Goal: Task Accomplishment & Management: Use online tool/utility

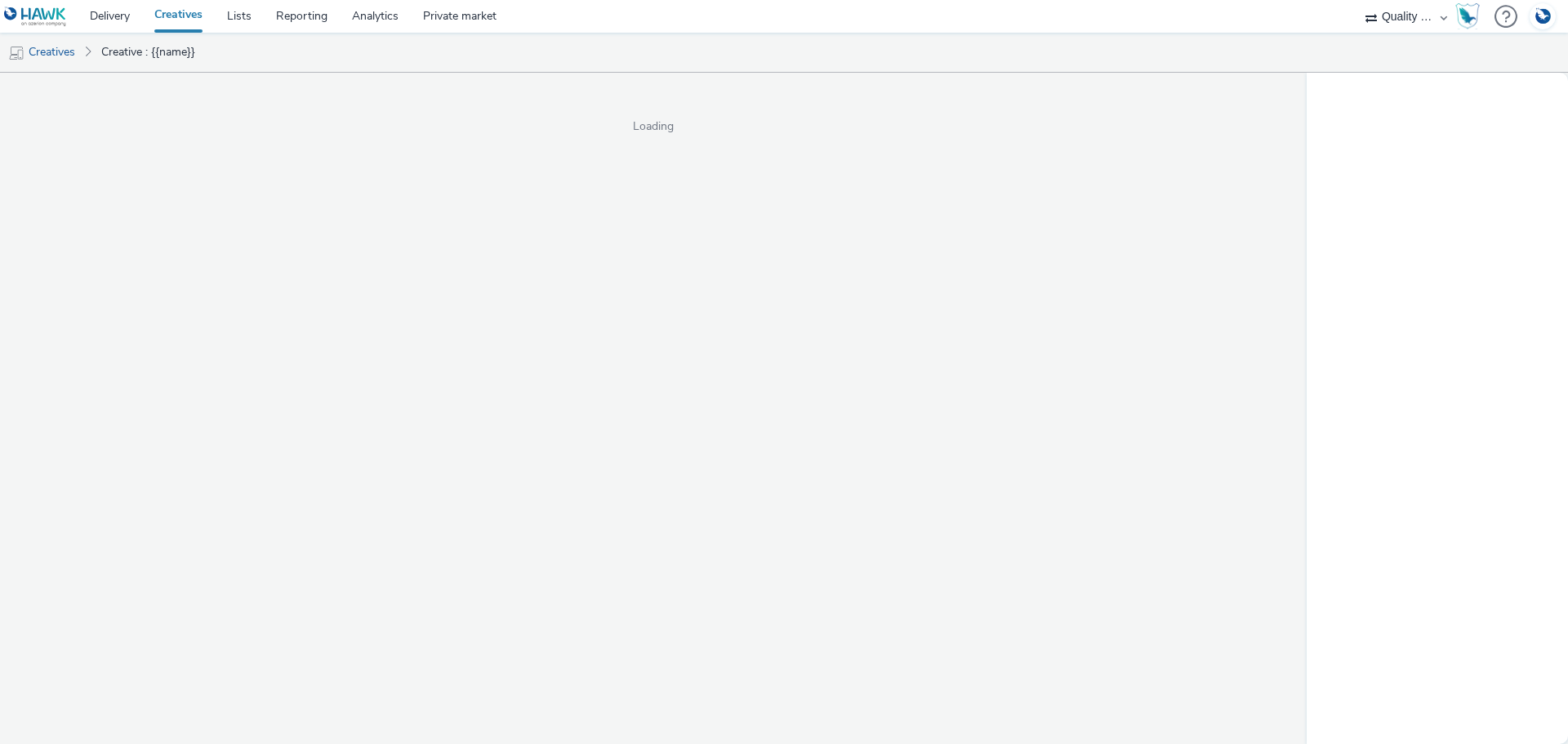
select select "c14206b5-f91a-4a47-b906-eb0b53462d55"
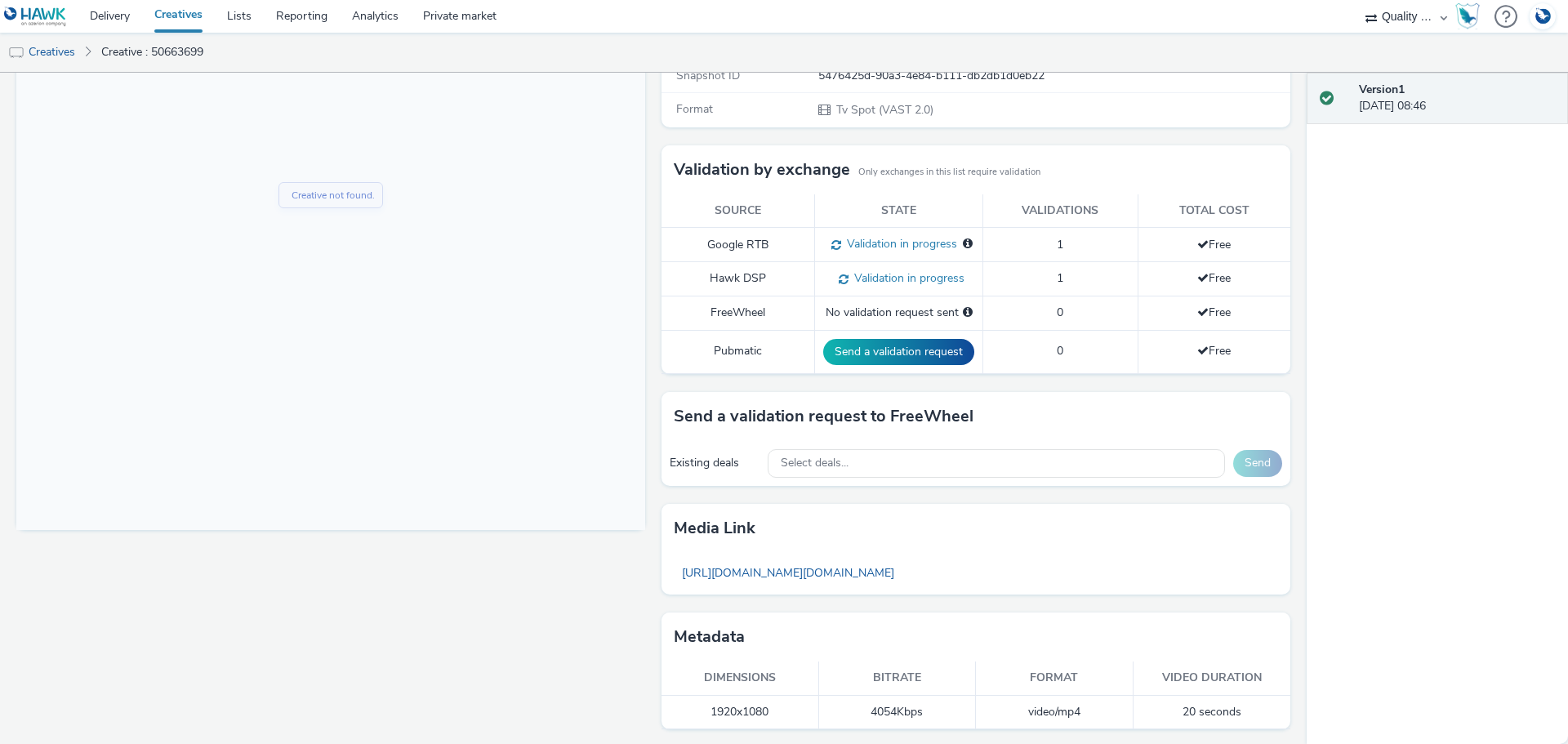
scroll to position [337, 0]
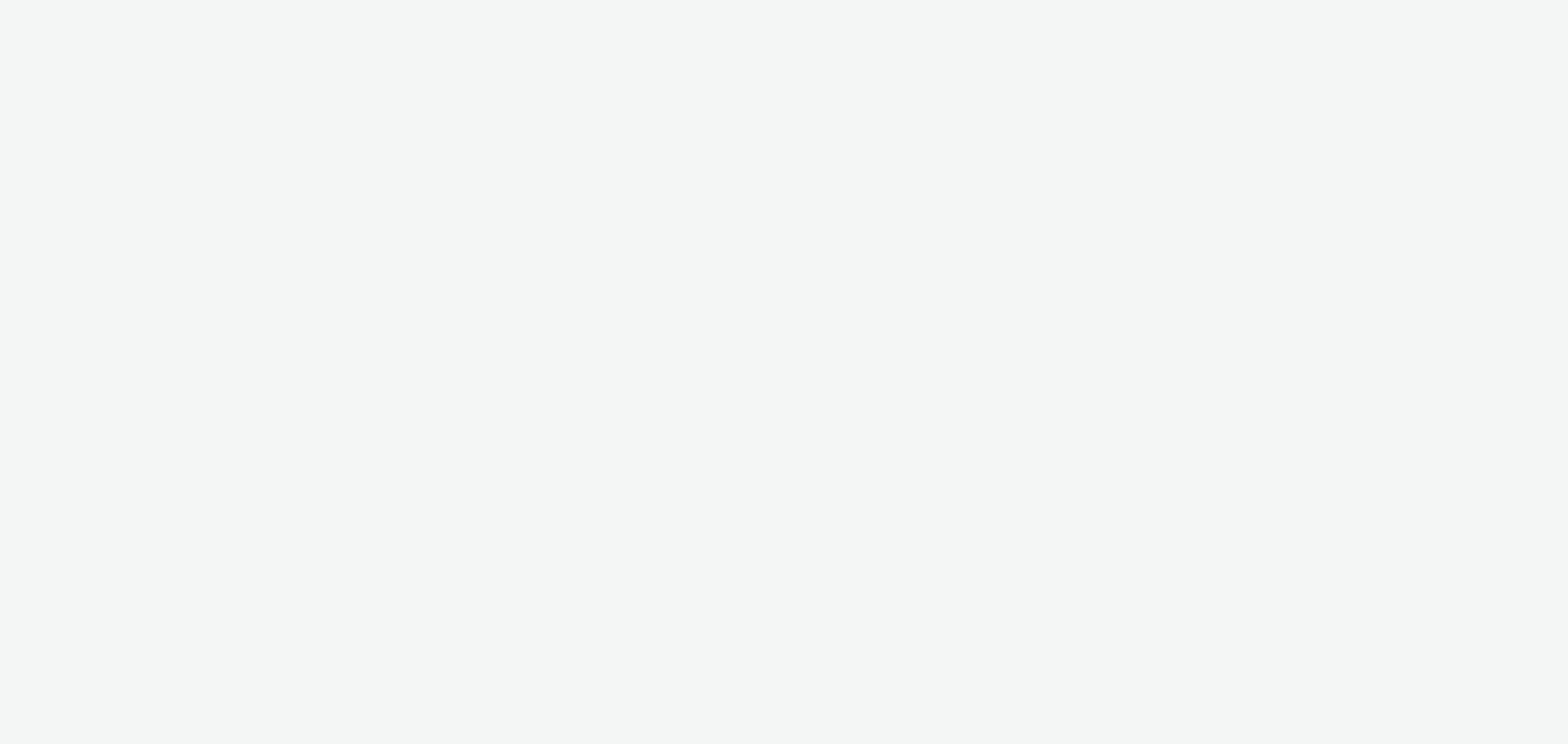
select select "8b9e4588-463c-4c19-a3bb-d96a951167bb"
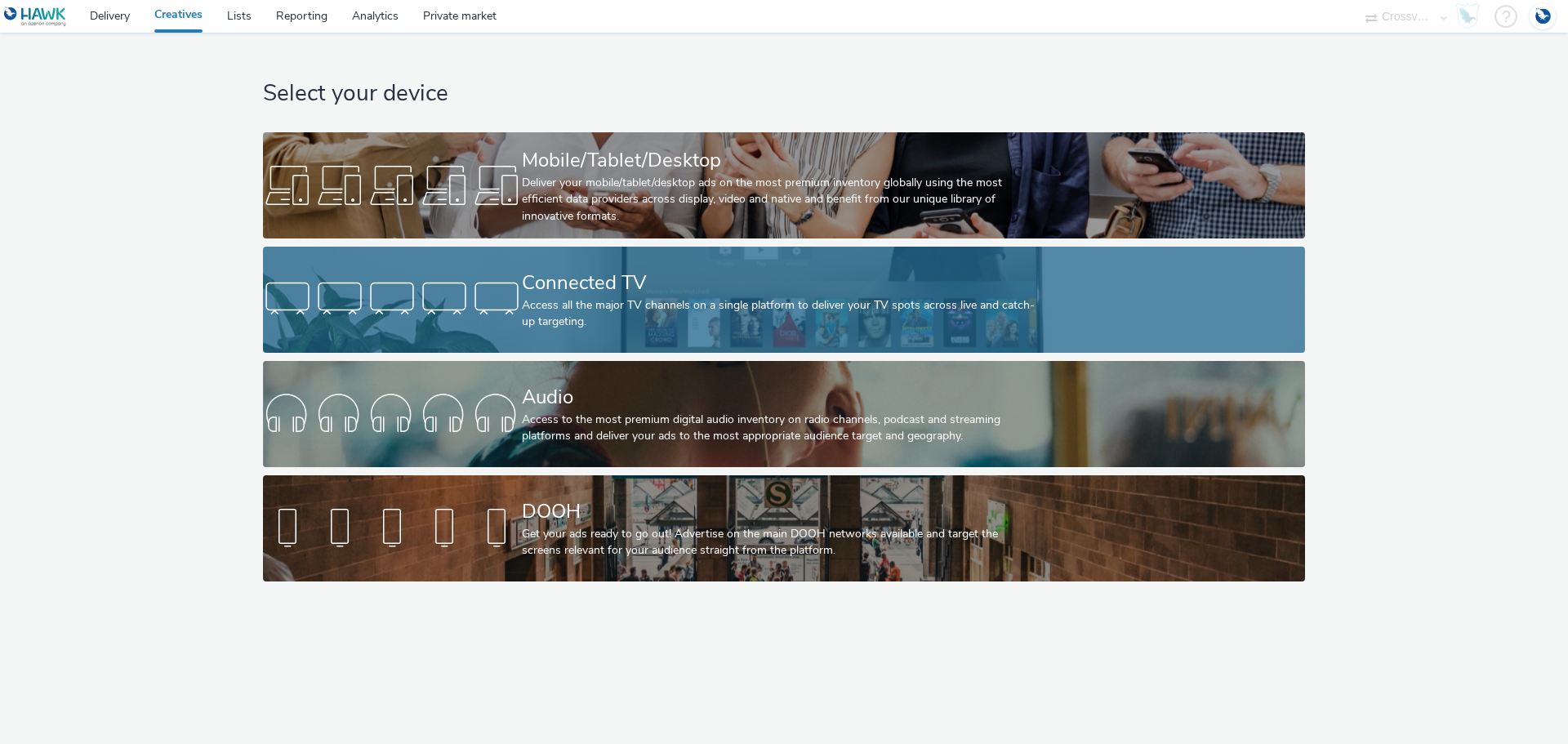
click at [612, 302] on div "Access all the major TV channels on a single platform to deliver your TV spots …" at bounding box center [781, 314] width 518 height 34
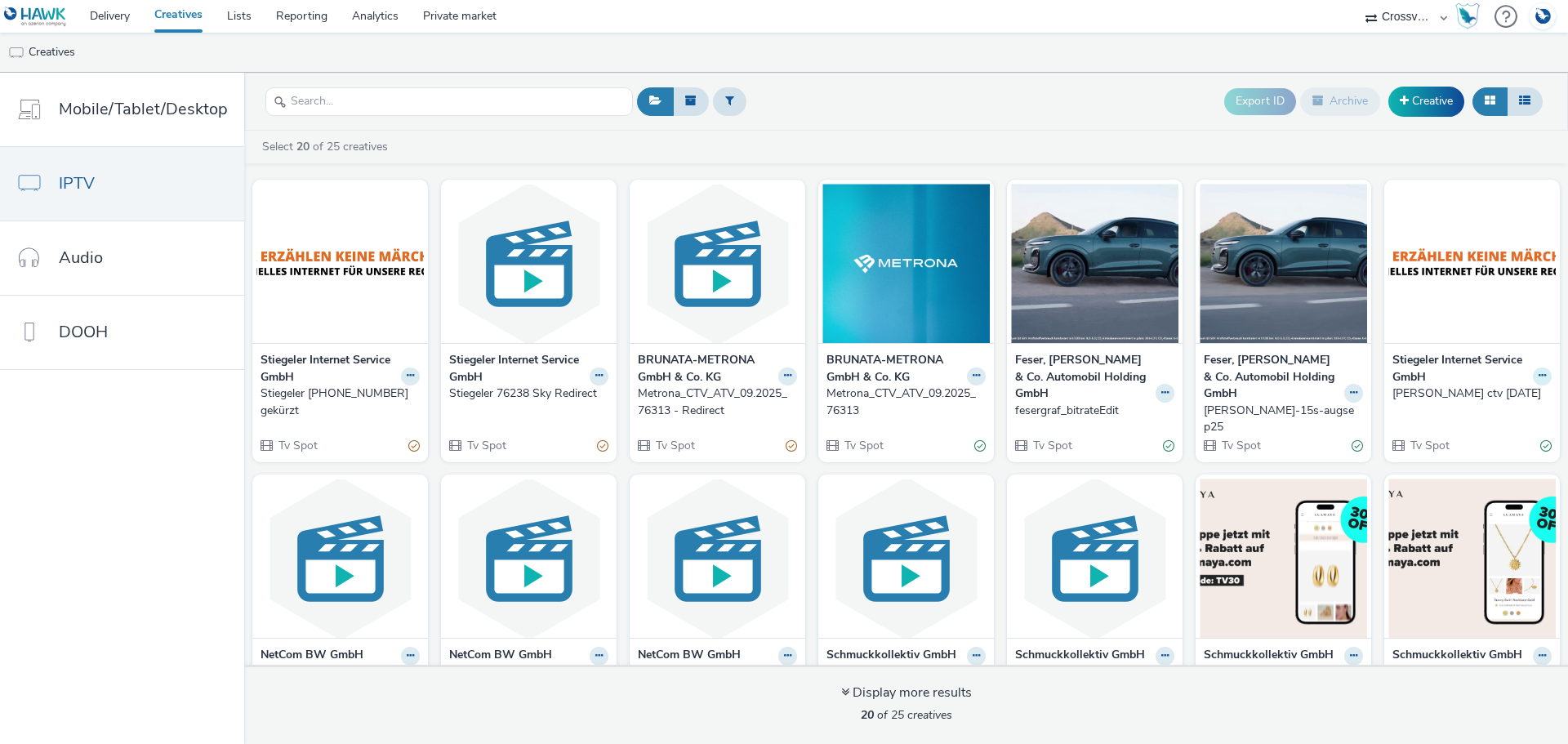
click at [1535, 373] on button at bounding box center [1543, 377] width 19 height 19
drag, startPoint x: 1437, startPoint y: 369, endPoint x: 1404, endPoint y: 381, distance: 35.1
drag, startPoint x: 1404, startPoint y: 381, endPoint x: 1409, endPoint y: 398, distance: 17.7
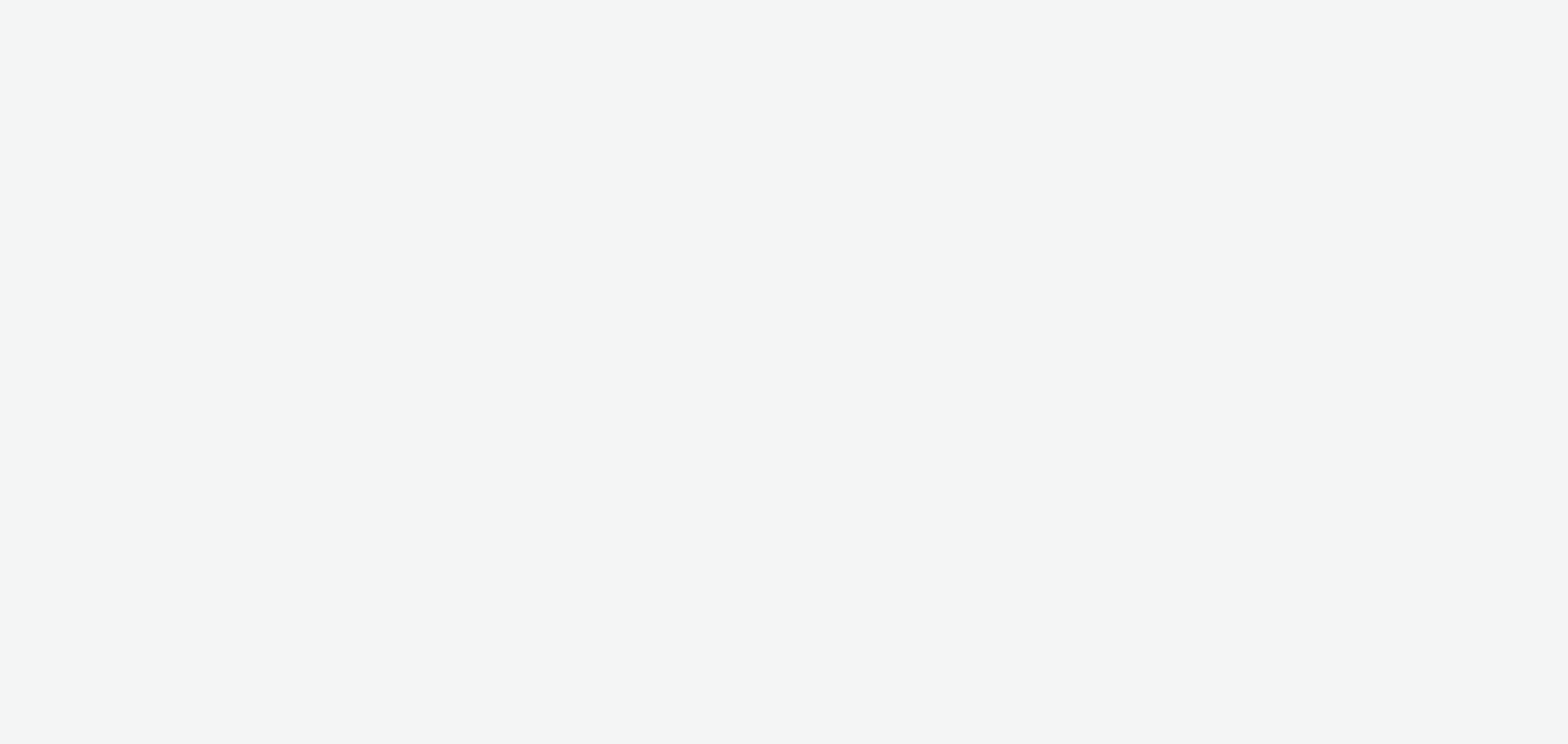
select select "8b9e4588-463c-4c19-a3bb-d96a951167bb"
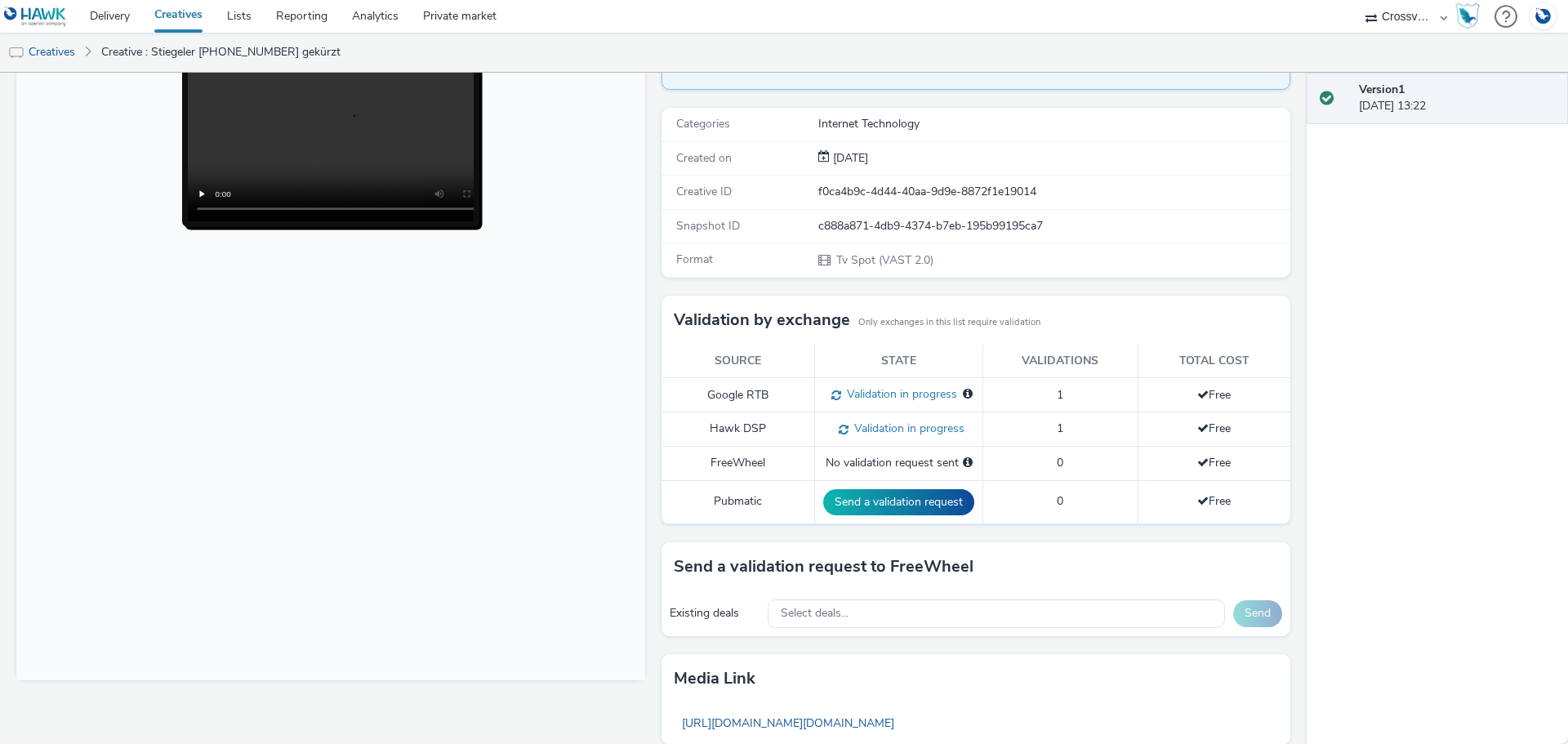
scroll to position [11, 0]
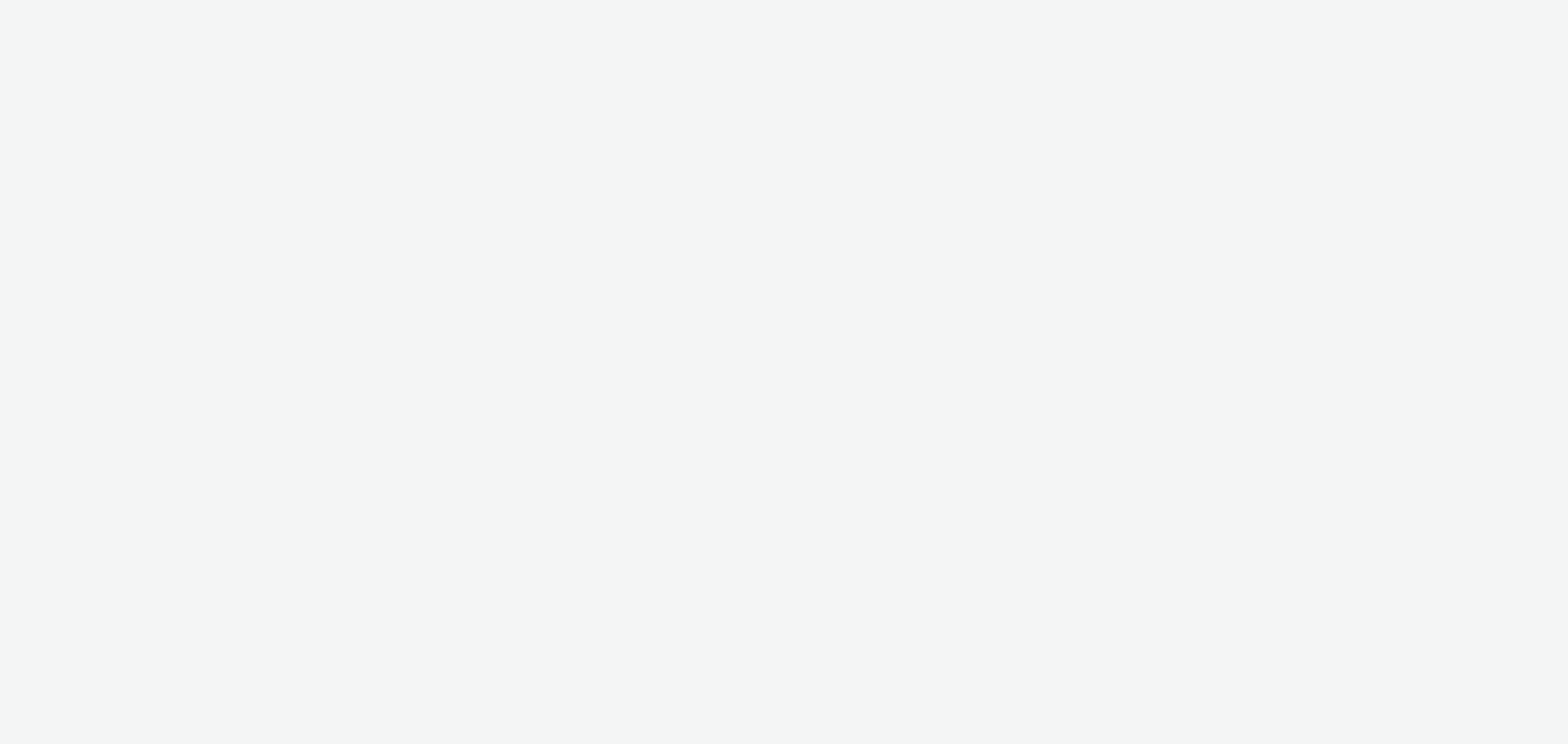
select select "8b9e4588-463c-4c19-a3bb-d96a951167bb"
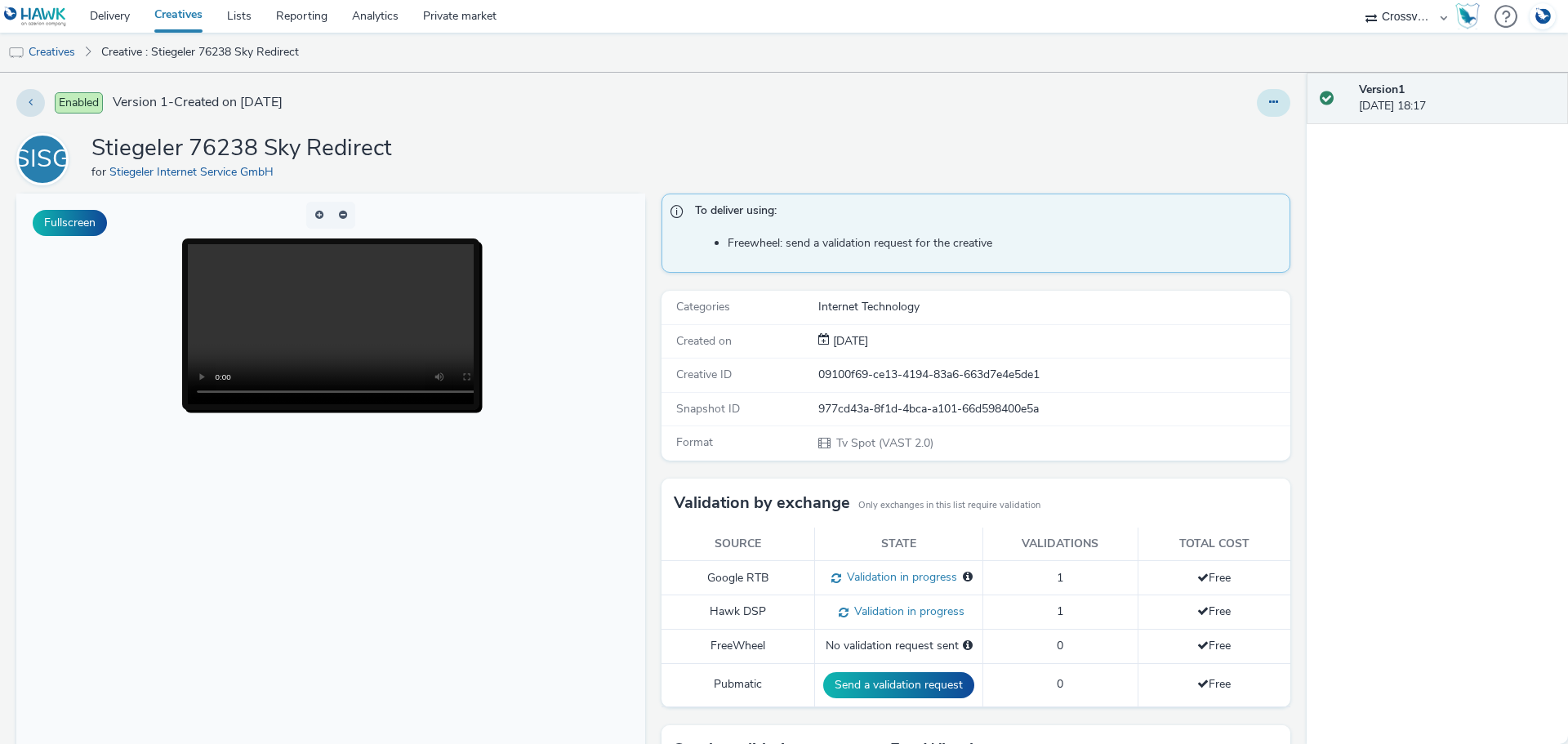
click at [1268, 90] on button at bounding box center [1273, 102] width 34 height 28
click at [1235, 137] on link "Edit" at bounding box center [1229, 136] width 122 height 33
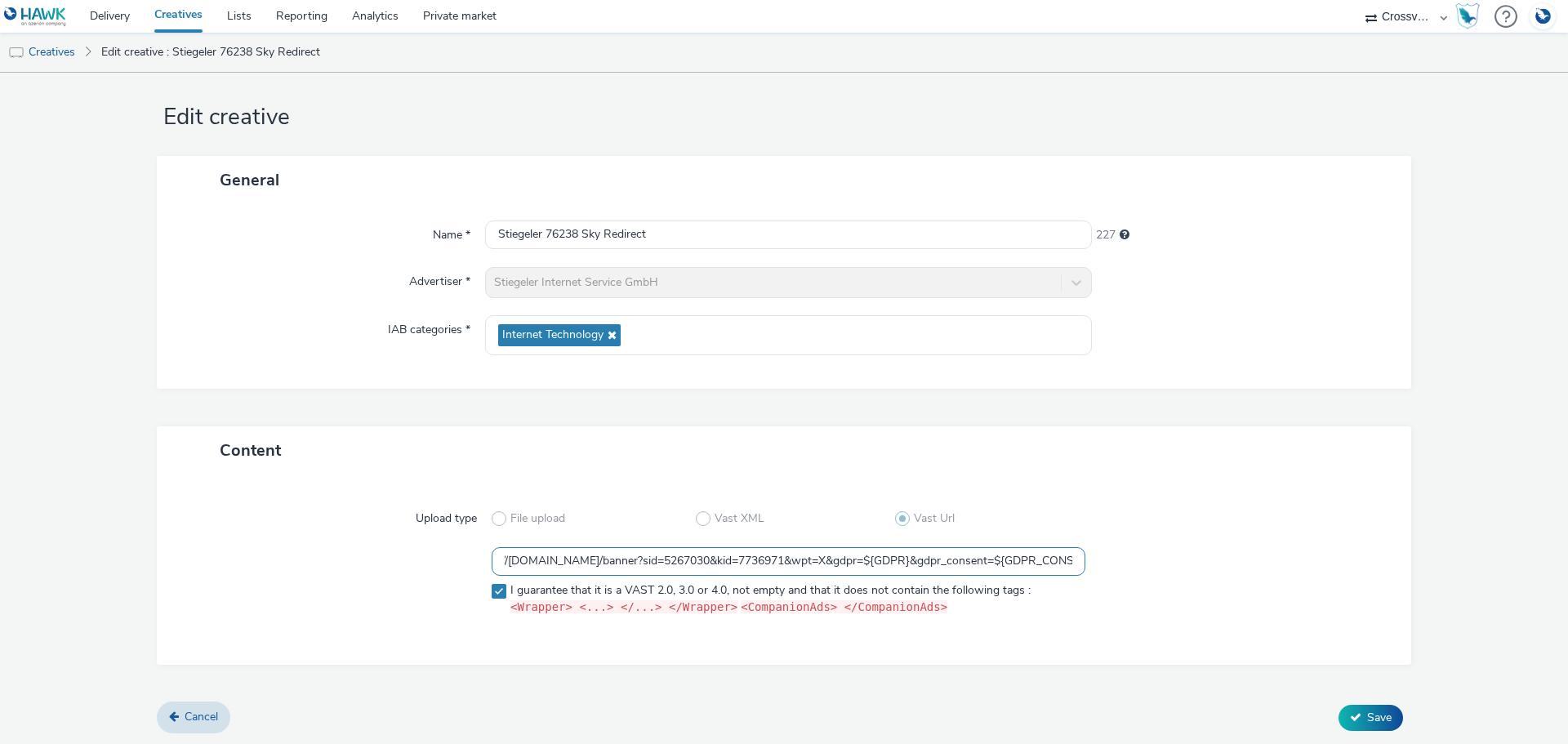
scroll to position [0, 126]
drag, startPoint x: 591, startPoint y: 560, endPoint x: 1062, endPoint y: 562, distance: 471.0
click at [1062, 562] on input "https://[DOMAIN_NAME]/banner?sid=5267030&kid=7736971&wpt=X&gdpr=${GDPR}&gdpr_co…" at bounding box center [788, 562] width 594 height 29
click at [1055, 557] on input "https://[DOMAIN_NAME]/banner?sid=5267030&kid=7736971&wpt=X&gdpr=${GDPR}&gdpr_co…" at bounding box center [788, 562] width 594 height 29
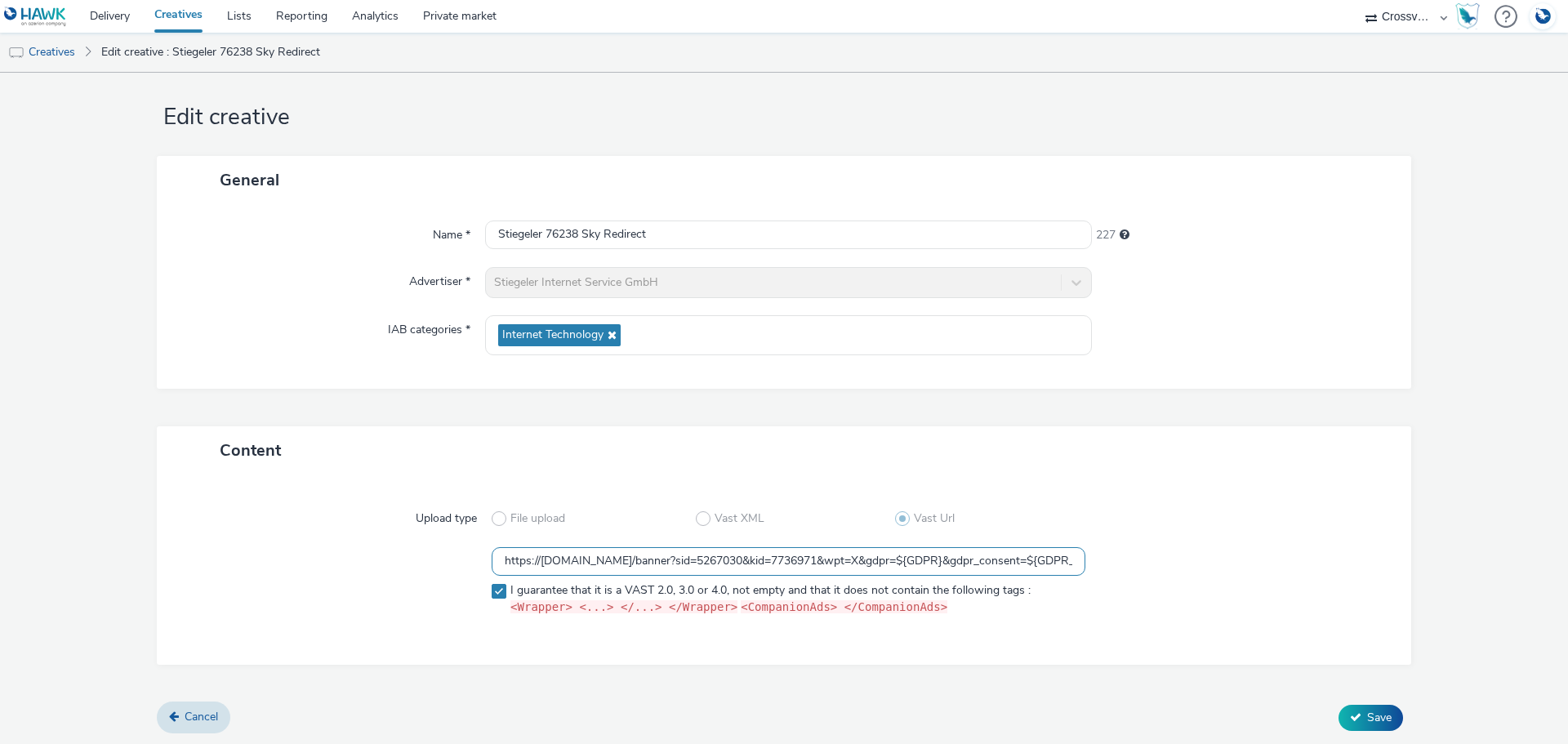
drag, startPoint x: 1066, startPoint y: 559, endPoint x: 393, endPoint y: 569, distance: 673.1
click at [395, 569] on div "https://[DOMAIN_NAME]/banner?sid=5267030&kid=7736971&wpt=X&gdpr=${GDPR}&gdpr_co…" at bounding box center [784, 585] width 1195 height 76
click at [953, 554] on input "https://ad1.adfarm1.adition.com/banner?sid=5267030&kid=7736971&wpt=X&gdpr=${GDP…" at bounding box center [788, 562] width 594 height 29
drag, startPoint x: 908, startPoint y: 565, endPoint x: 1062, endPoint y: 569, distance: 154.1
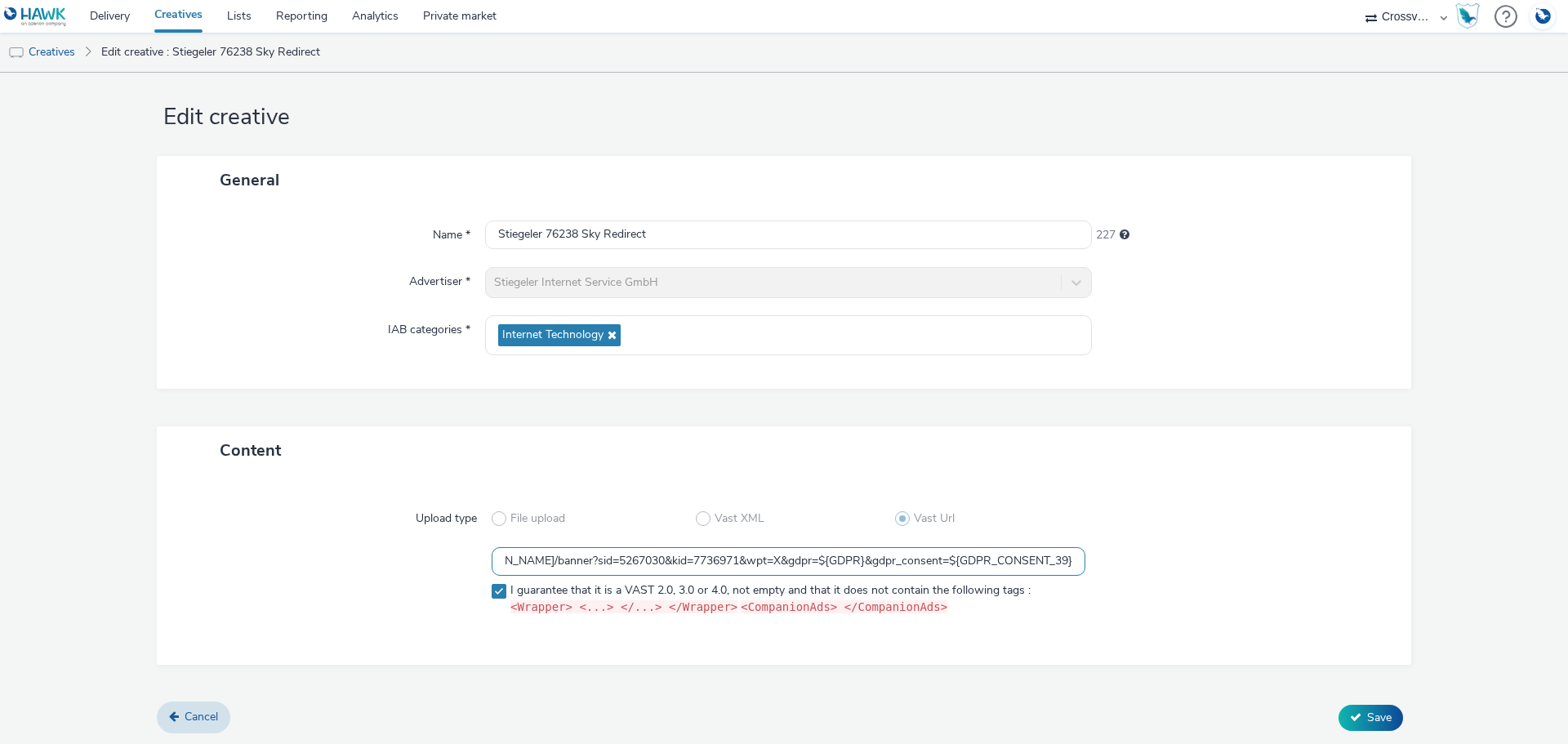
click at [1062, 569] on input "https://ad1.adfarm1.adition.com/banner?sid=5267030&kid=7736971&wpt=X&gdpr=${GDP…" at bounding box center [788, 562] width 594 height 29
click at [808, 565] on input "https://ad1.adfarm1.adition.com/banner?sid=5267030&kid=7736971&wpt=X&gdpr=${GDP…" at bounding box center [788, 562] width 594 height 29
click at [786, 564] on input "https://ad1.adfarm1.adition.com/banner?sid=5267030&kid=7736971&wpt=X&gdpr=${GDP…" at bounding box center [788, 562] width 594 height 29
drag, startPoint x: 704, startPoint y: 562, endPoint x: 446, endPoint y: 558, distance: 258.0
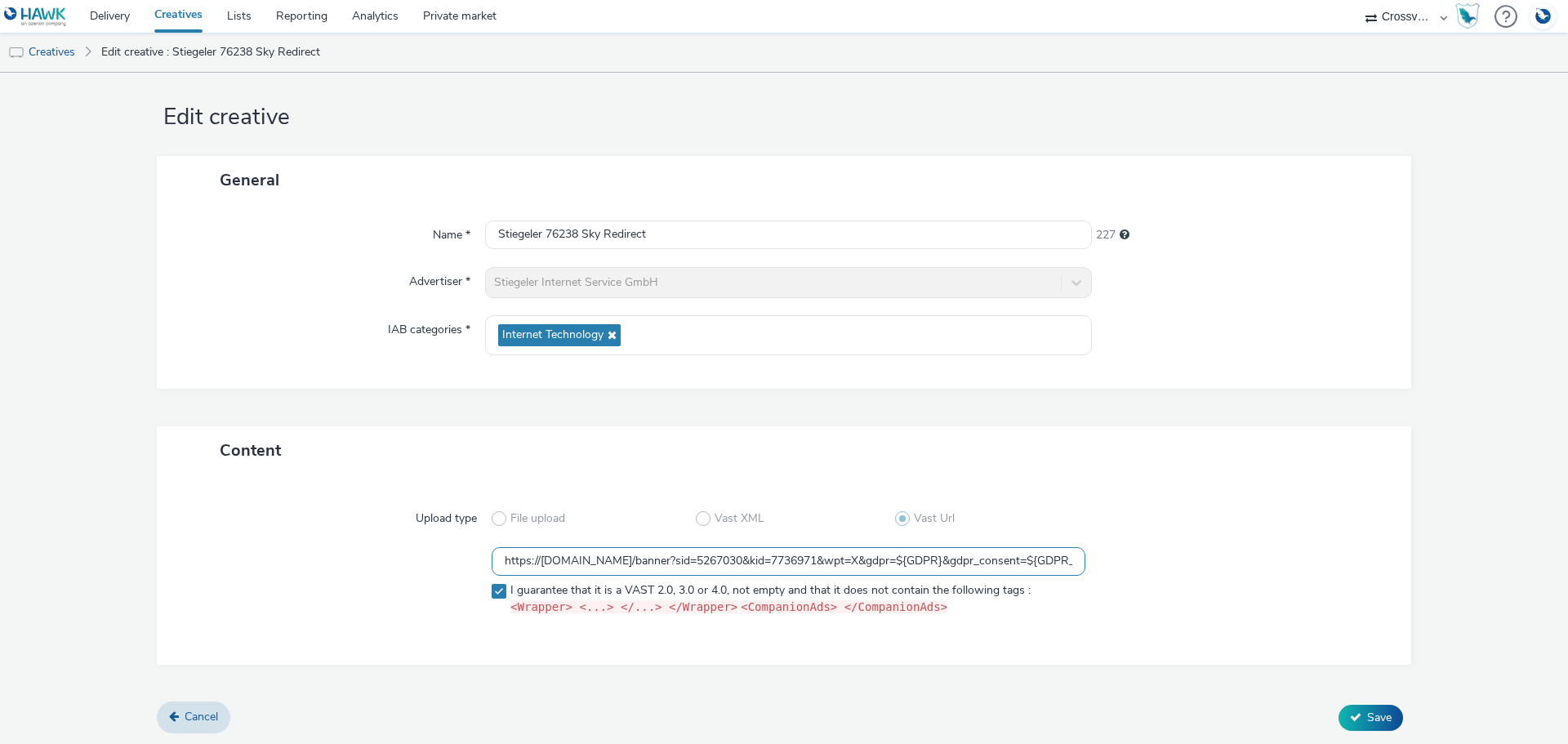
click at [446, 558] on div "https://ad1.adfarm1.adition.com/banner?sid=5267030&kid=7736971&wpt=X&gdpr=${GDP…" at bounding box center [784, 585] width 1195 height 76
click at [359, 553] on div at bounding box center [338, 585] width 305 height 76
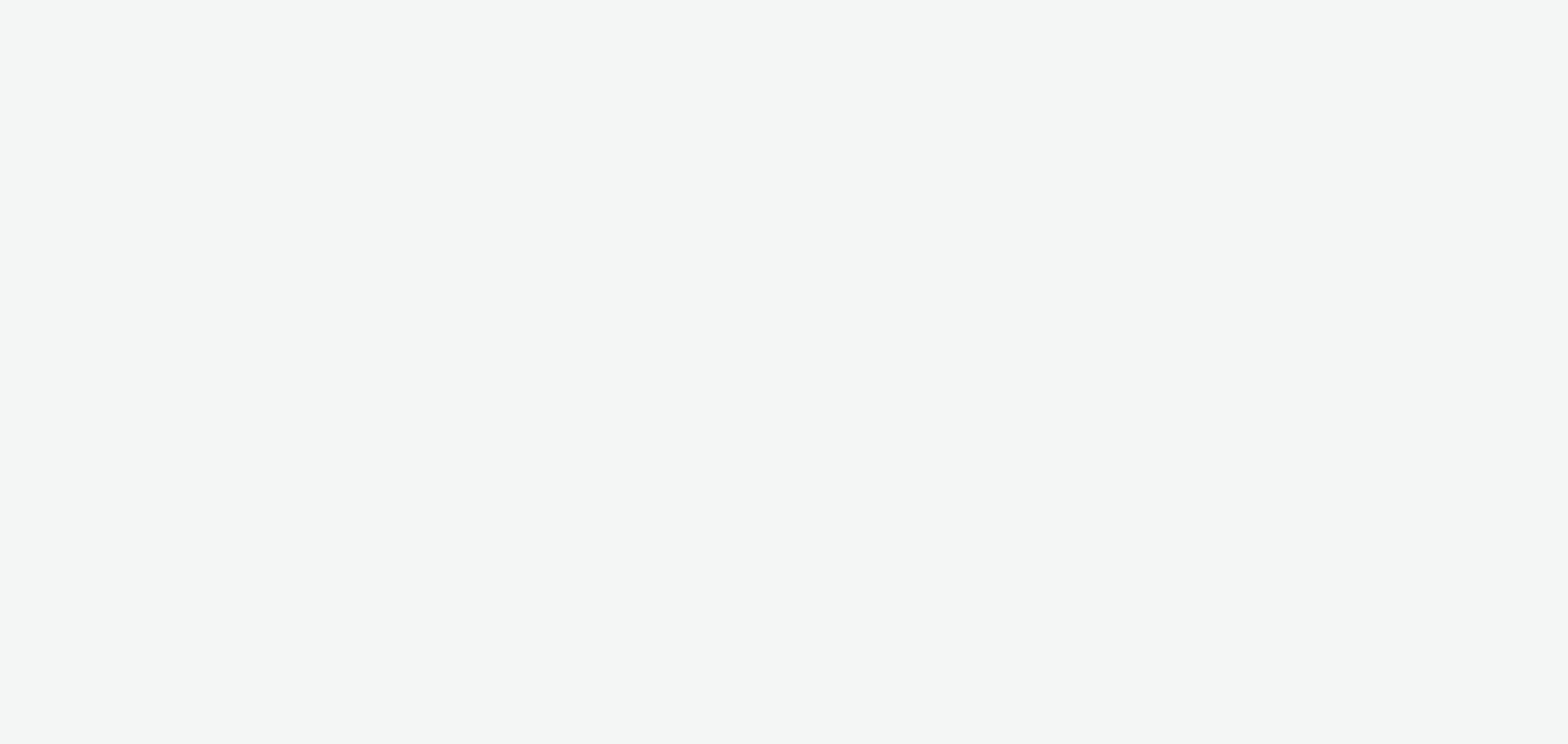
select select "2fc77e36-bb93-4aa3-9dff-dcb08e02eac6"
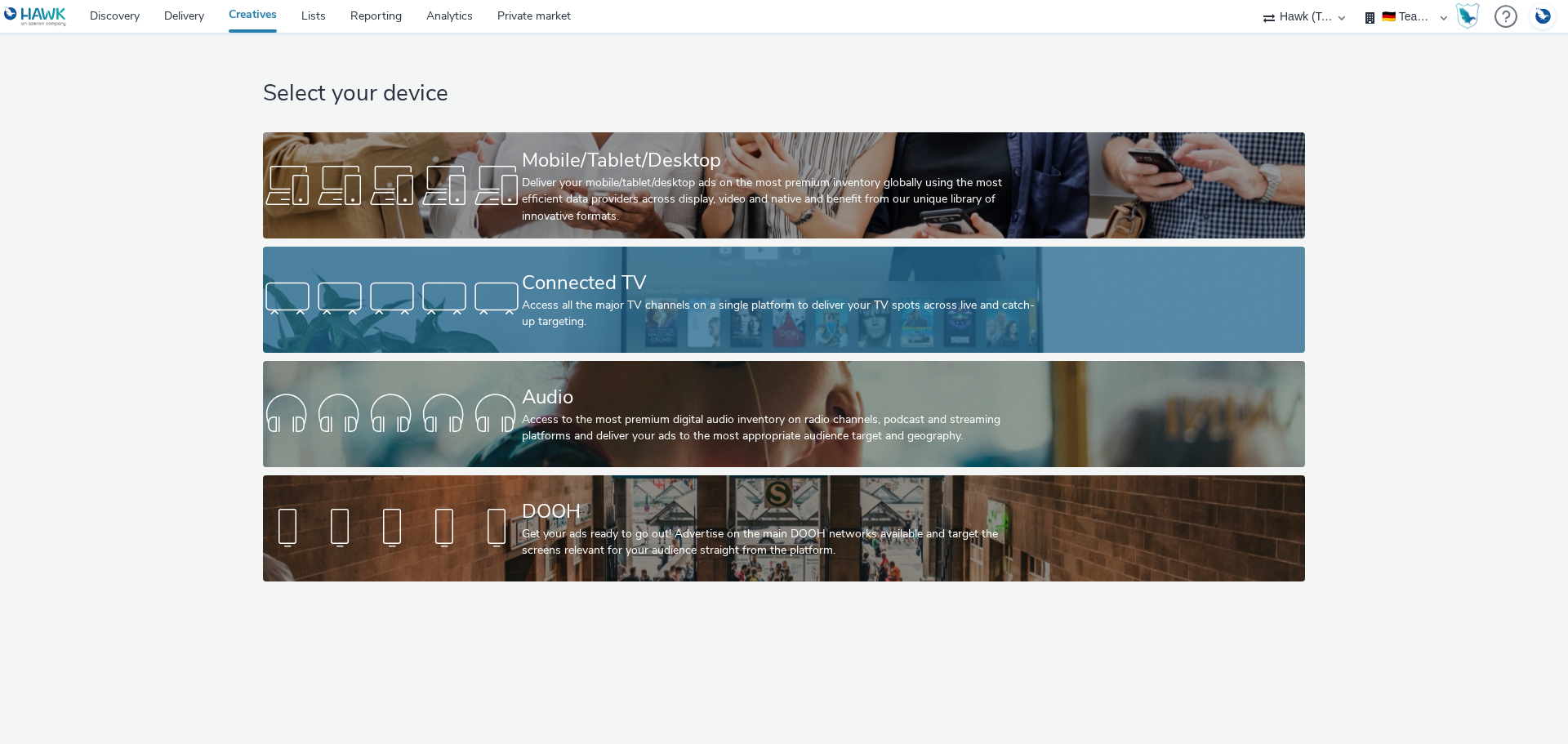
click at [483, 299] on div at bounding box center [392, 299] width 259 height 52
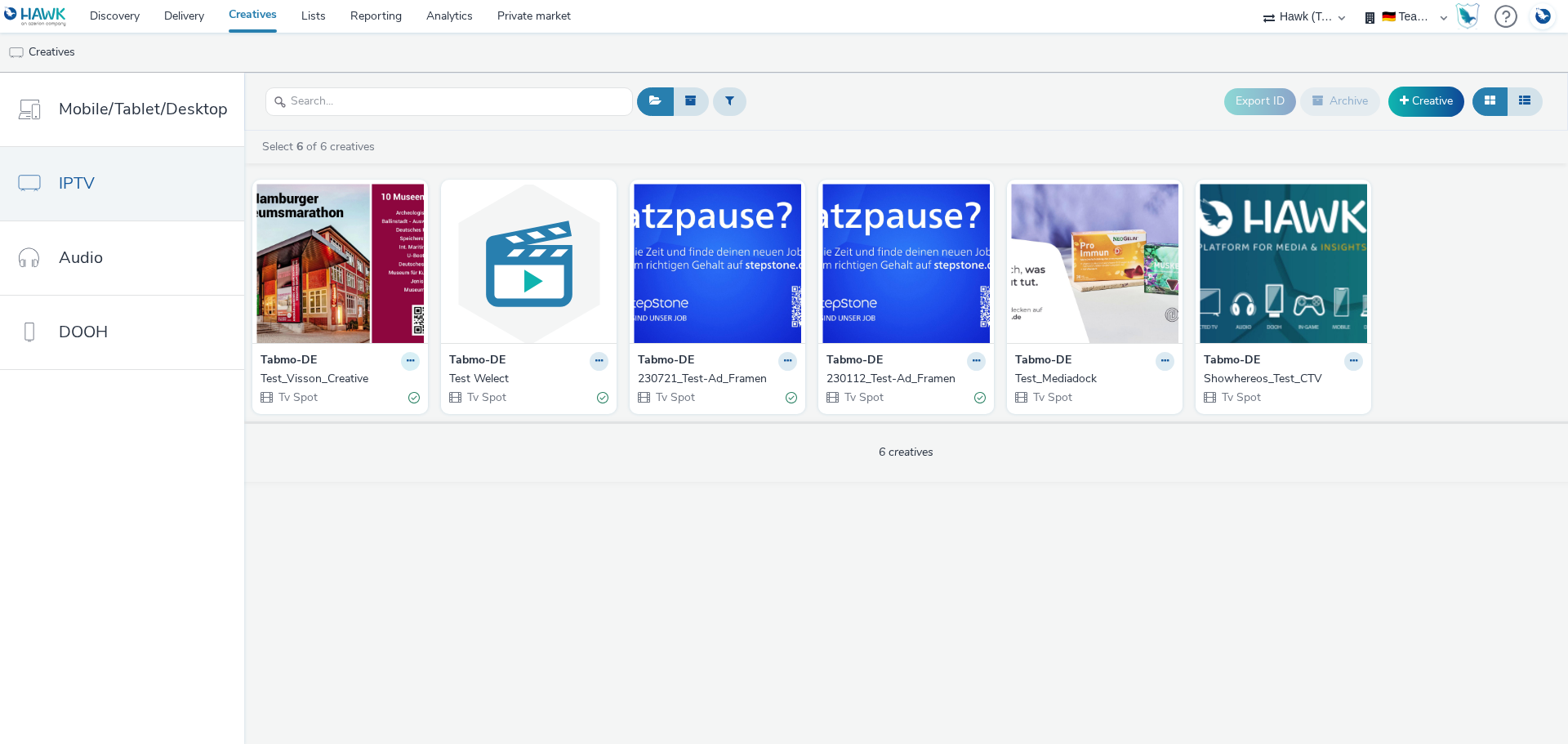
click at [407, 358] on icon at bounding box center [411, 361] width 8 height 10
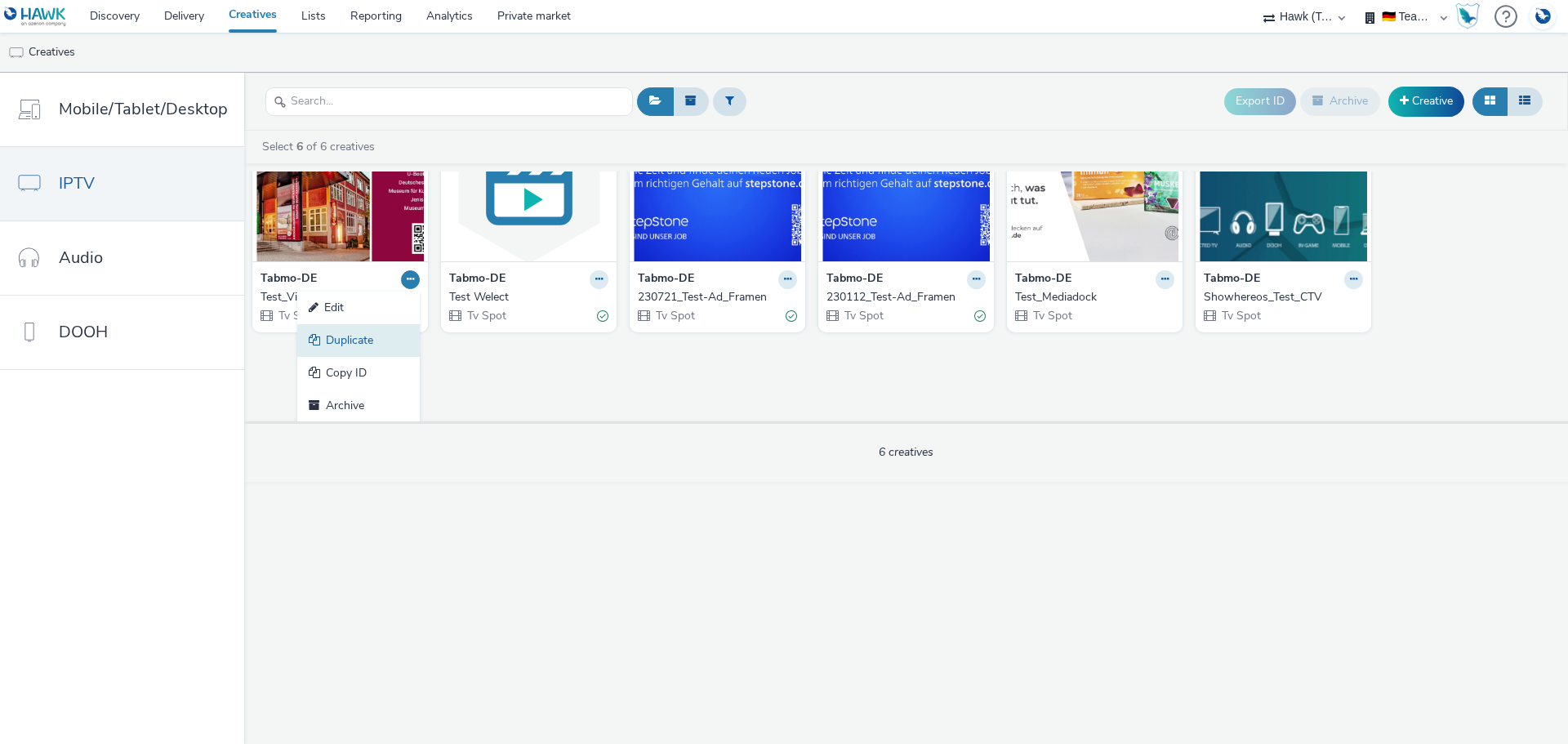
click at [363, 346] on link "Duplicate" at bounding box center [358, 341] width 122 height 33
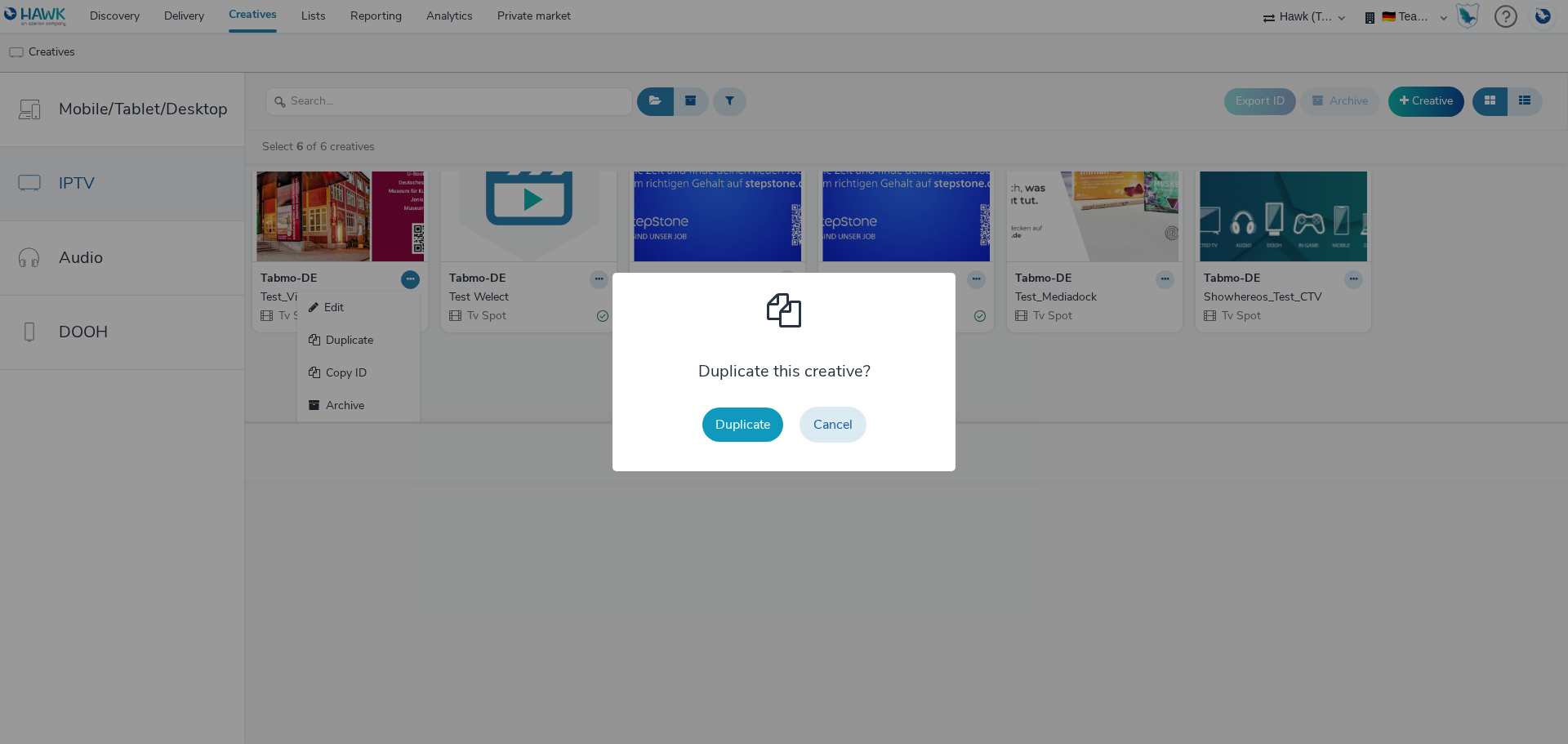
click at [774, 423] on button "Duplicate" at bounding box center [743, 424] width 81 height 35
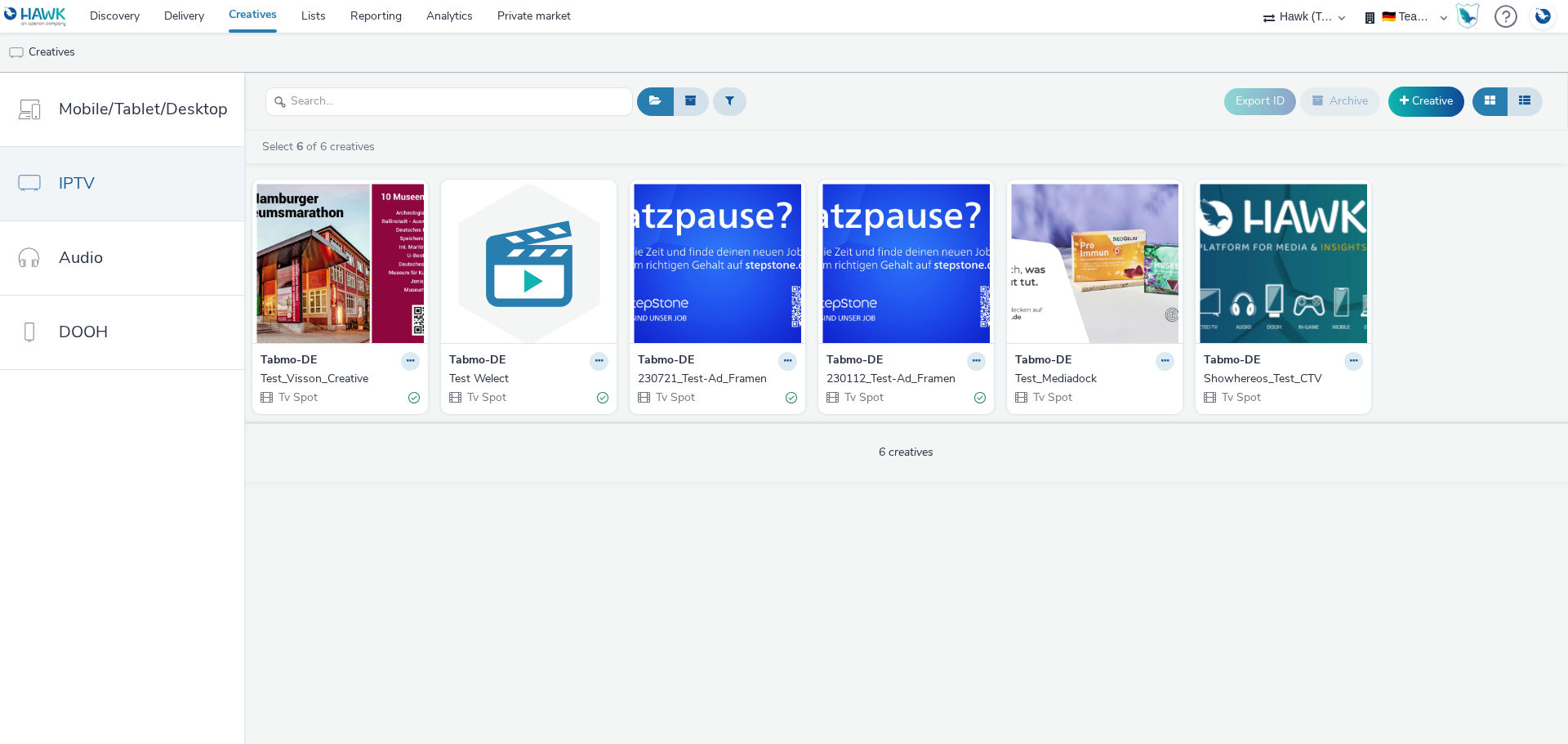
scroll to position [0, 0]
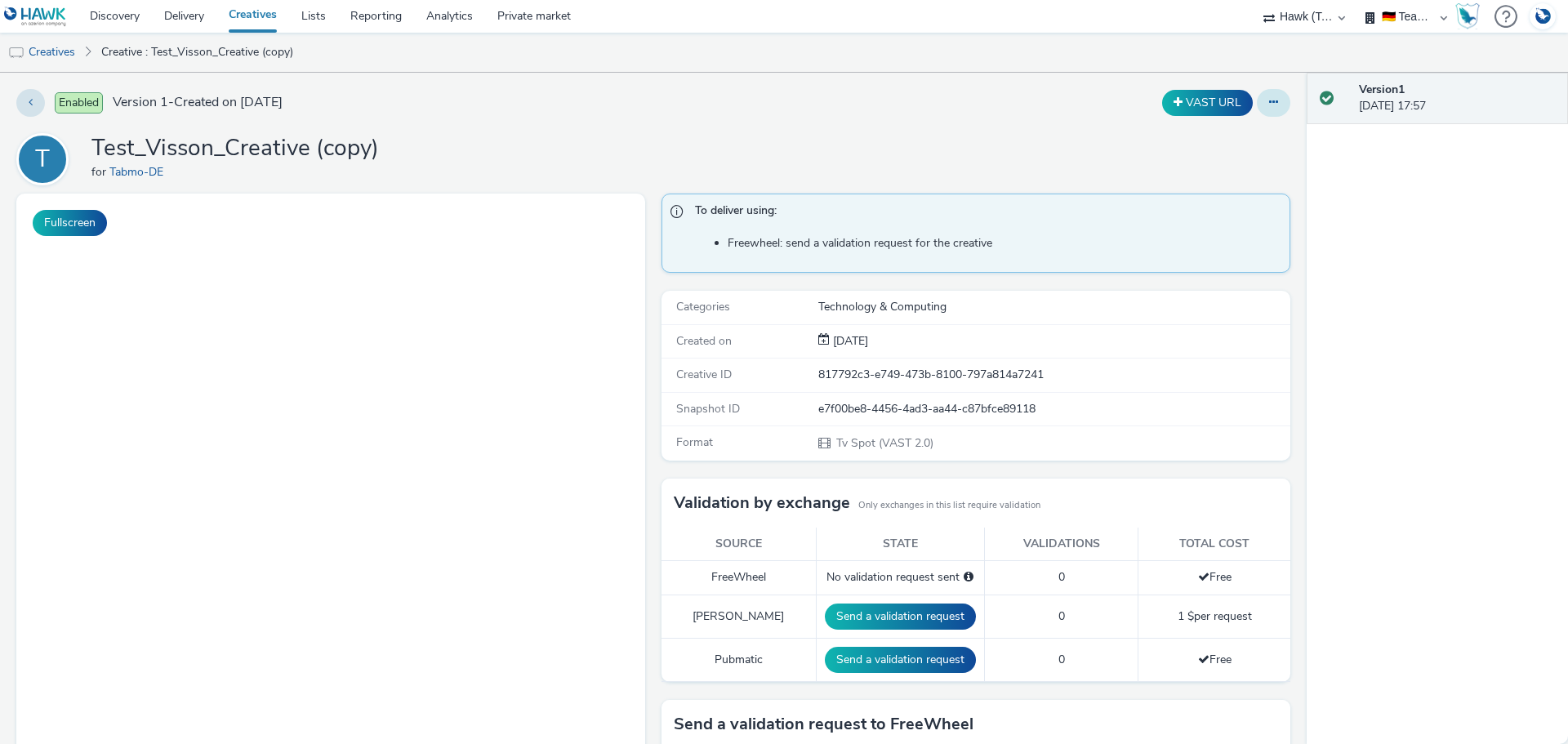
click at [1257, 111] on button at bounding box center [1273, 102] width 34 height 28
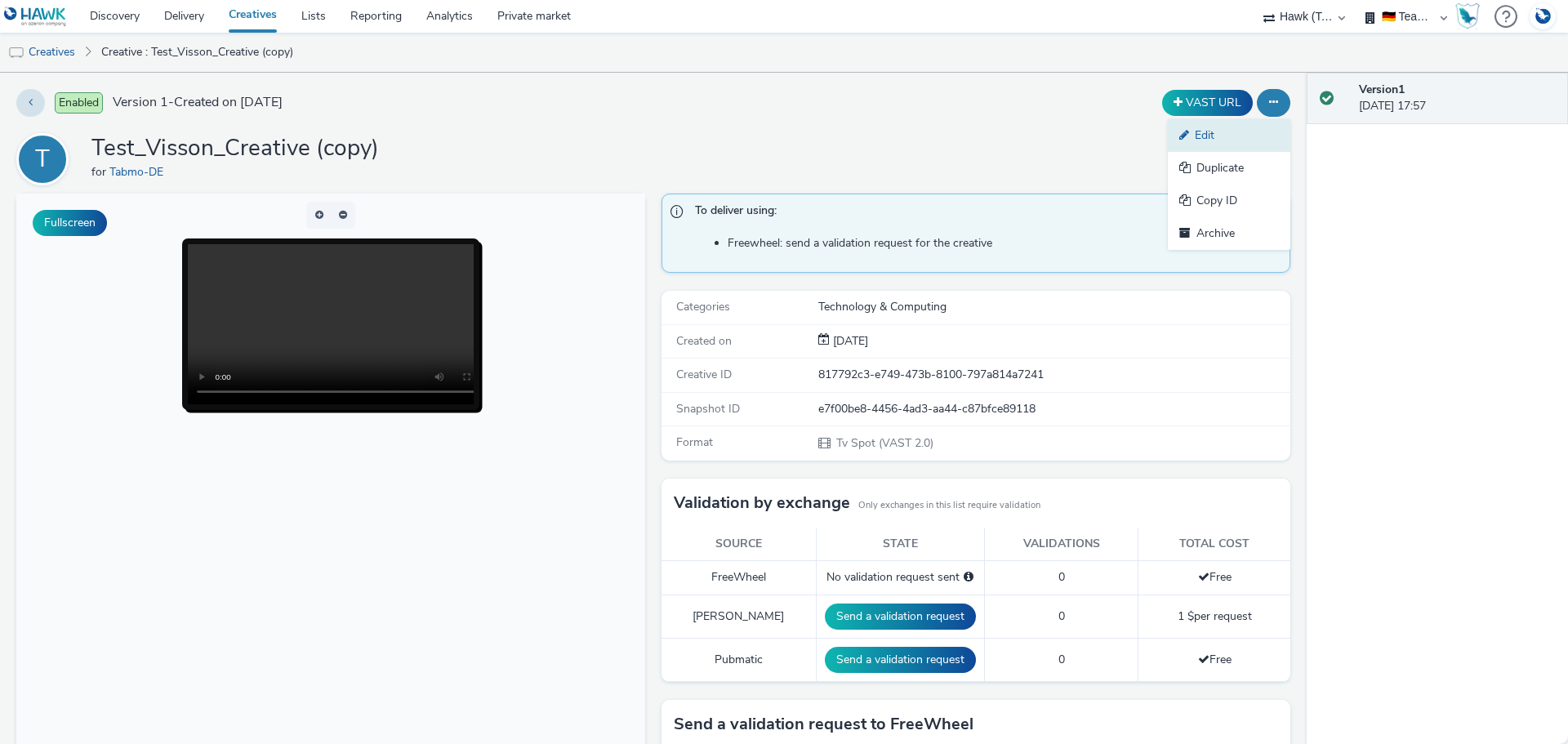
click at [1196, 136] on link "Edit" at bounding box center [1229, 136] width 122 height 33
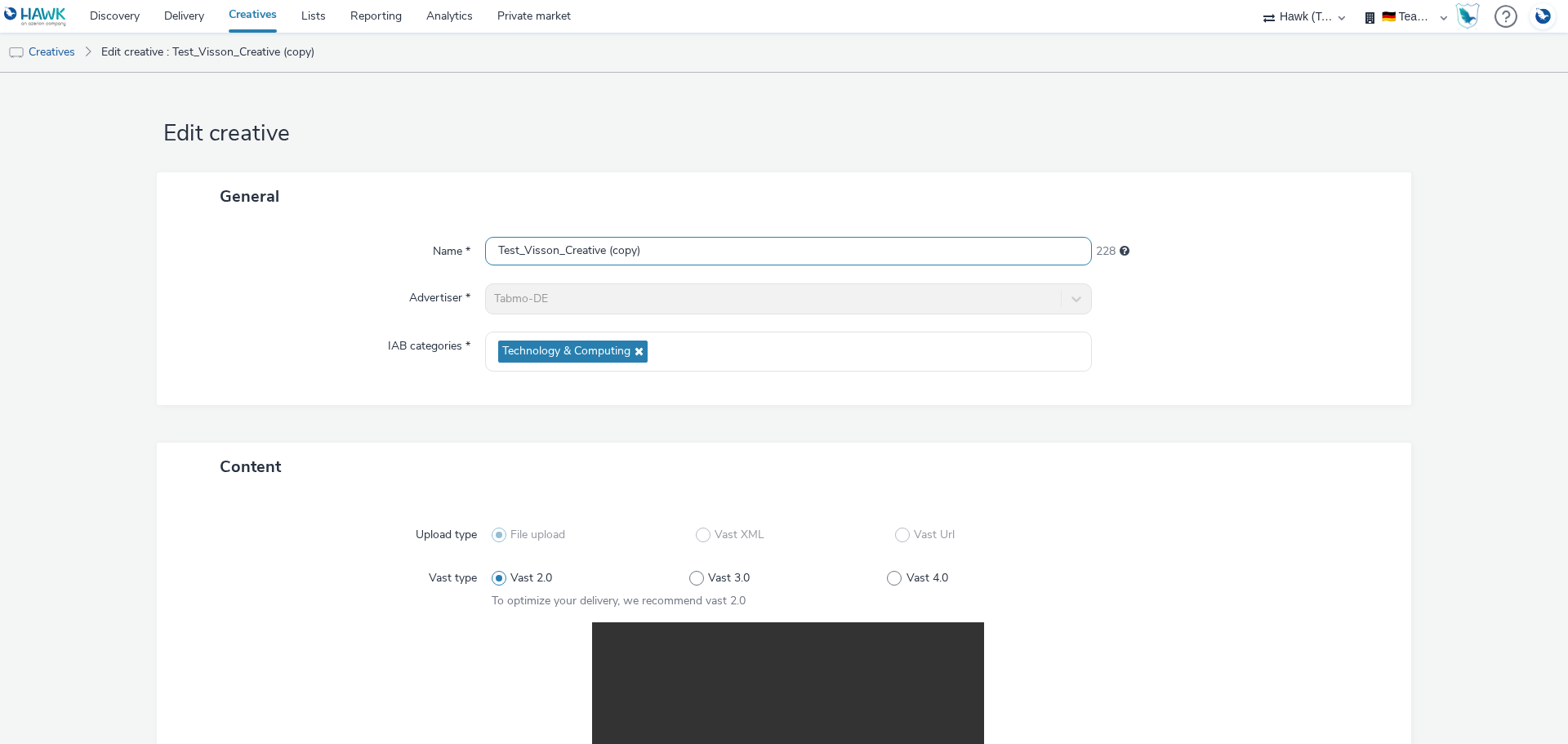
drag, startPoint x: 651, startPoint y: 261, endPoint x: 602, endPoint y: 258, distance: 49.1
click at [602, 258] on input "Test_Visson_Creative (copy)" at bounding box center [788, 251] width 607 height 29
drag, startPoint x: 553, startPoint y: 254, endPoint x: 524, endPoint y: 248, distance: 29.6
click at [523, 249] on input "Test_Visson_Creative" at bounding box center [788, 251] width 607 height 29
type input "Test_AdAlliance_Creative"
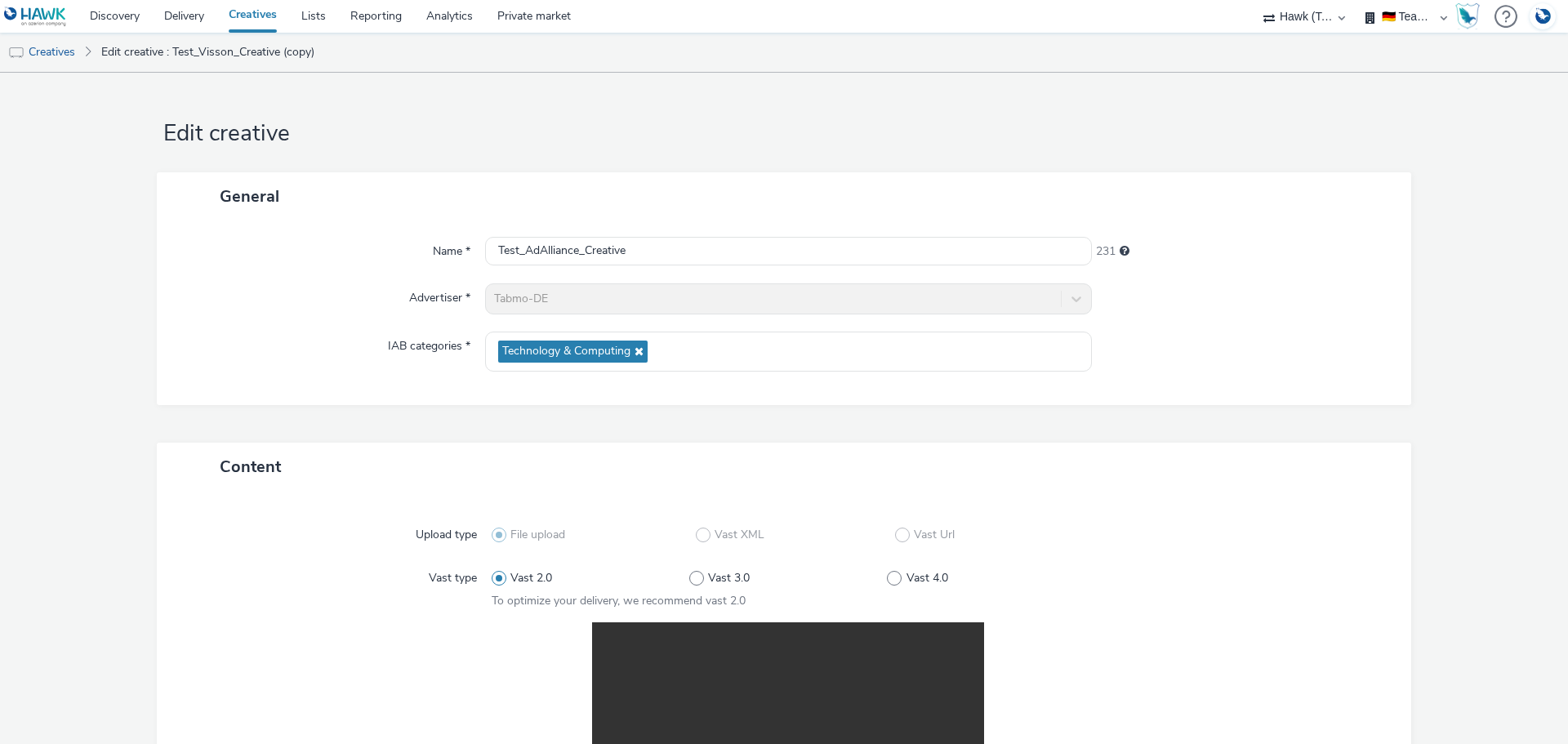
click at [275, 276] on div "Name * Test_AdAlliance_Creative 231 Advertiser * Tabmo-DE IAB categories * Tech…" at bounding box center [784, 313] width 1254 height 185
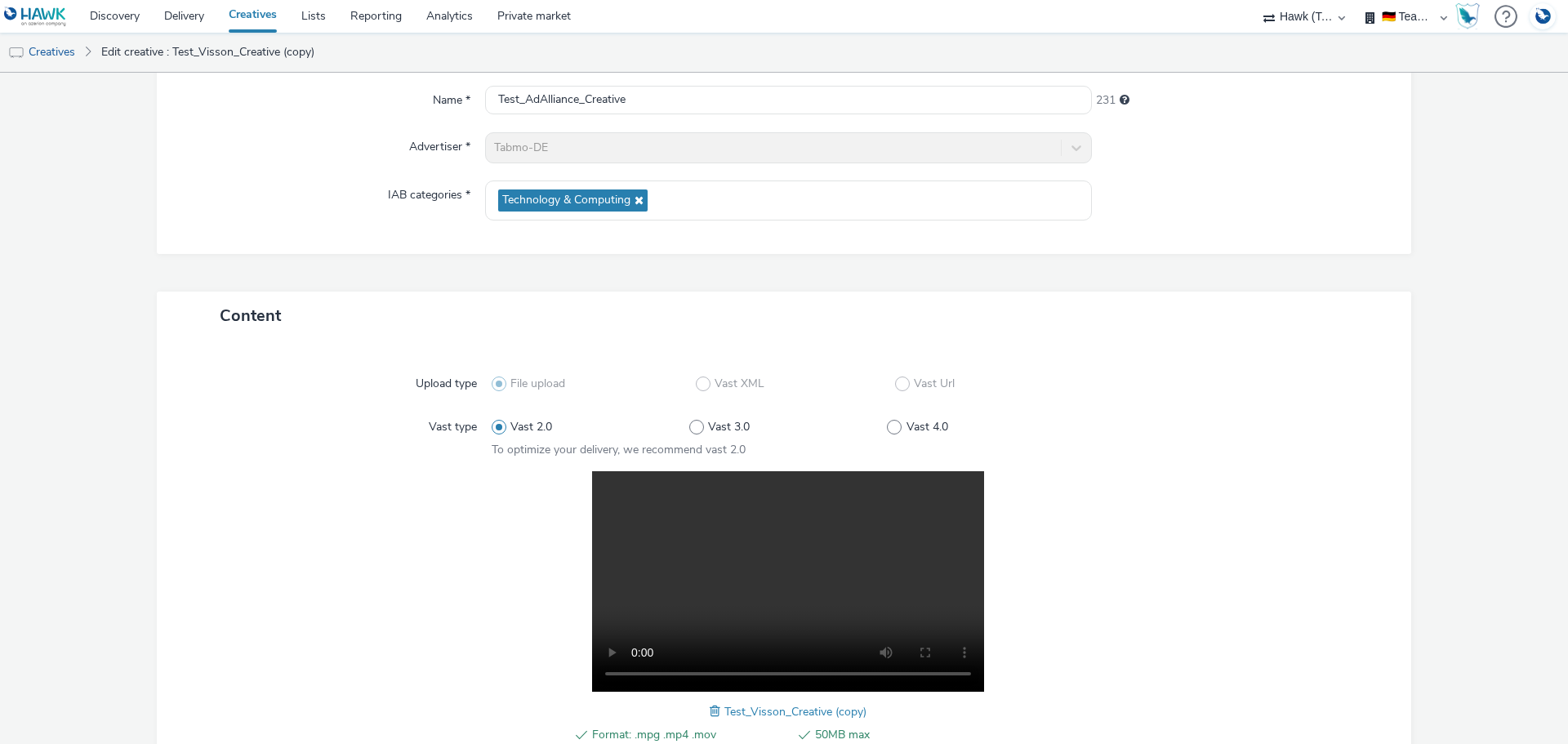
scroll to position [357, 0]
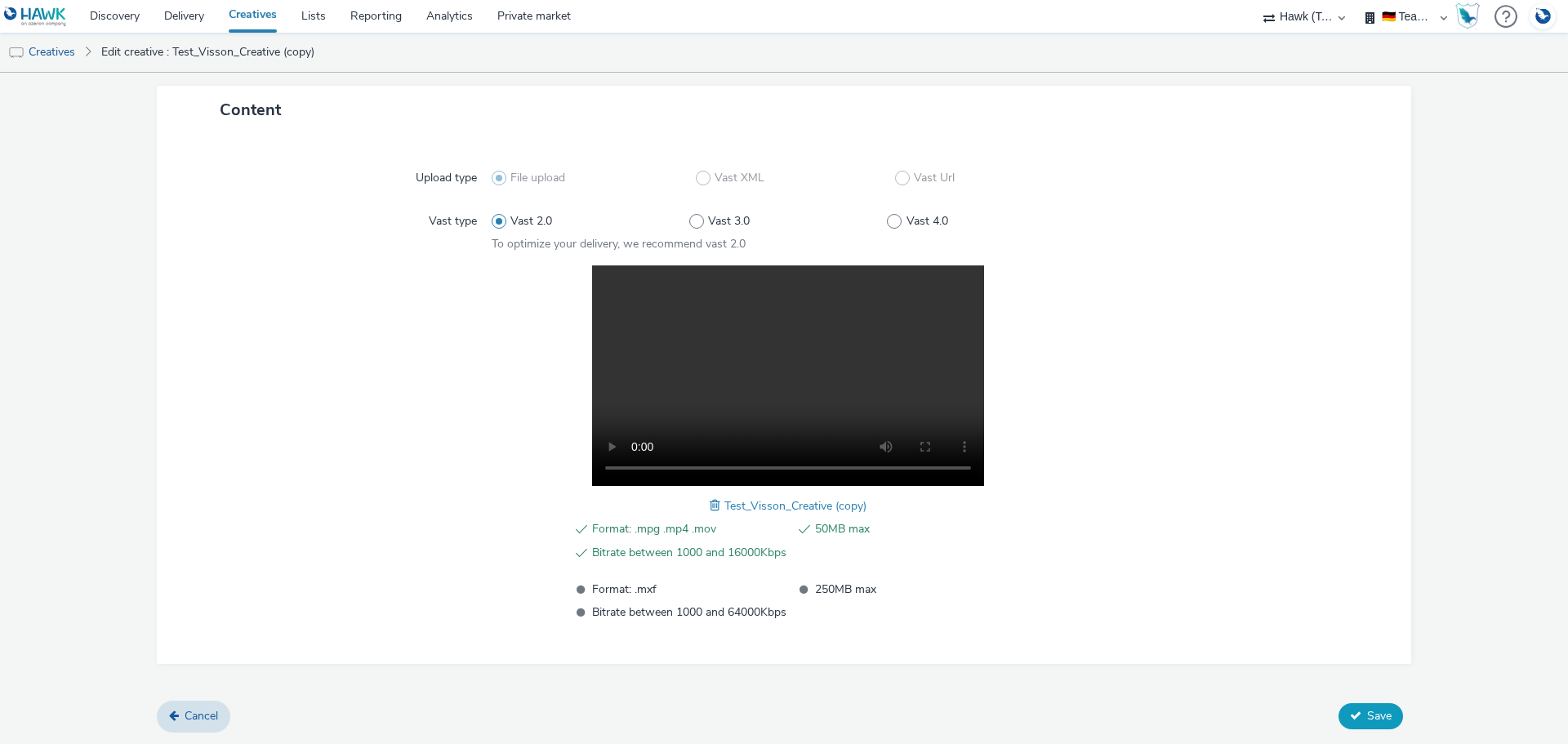
click at [1346, 722] on button "Save" at bounding box center [1371, 716] width 64 height 26
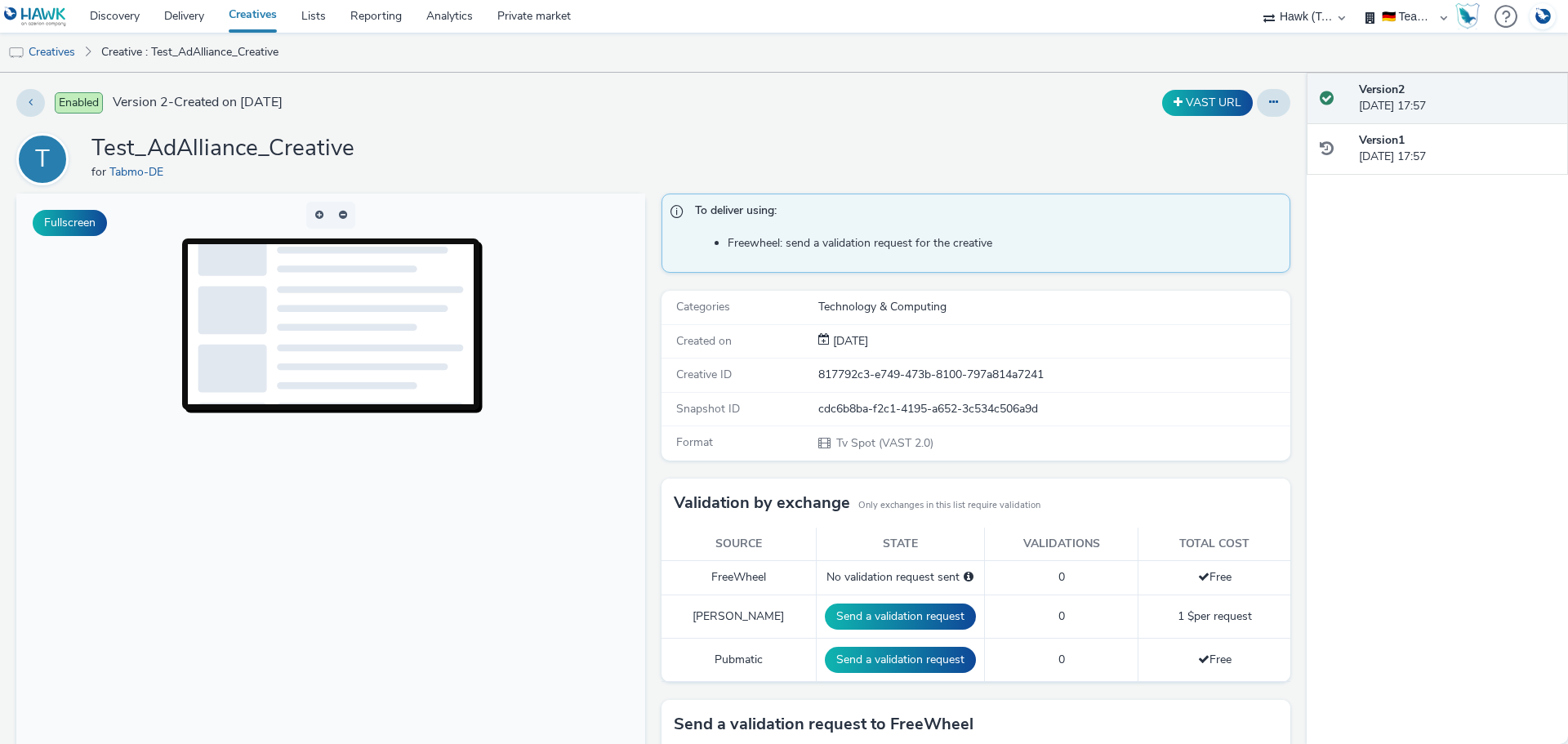
scroll to position [82, 0]
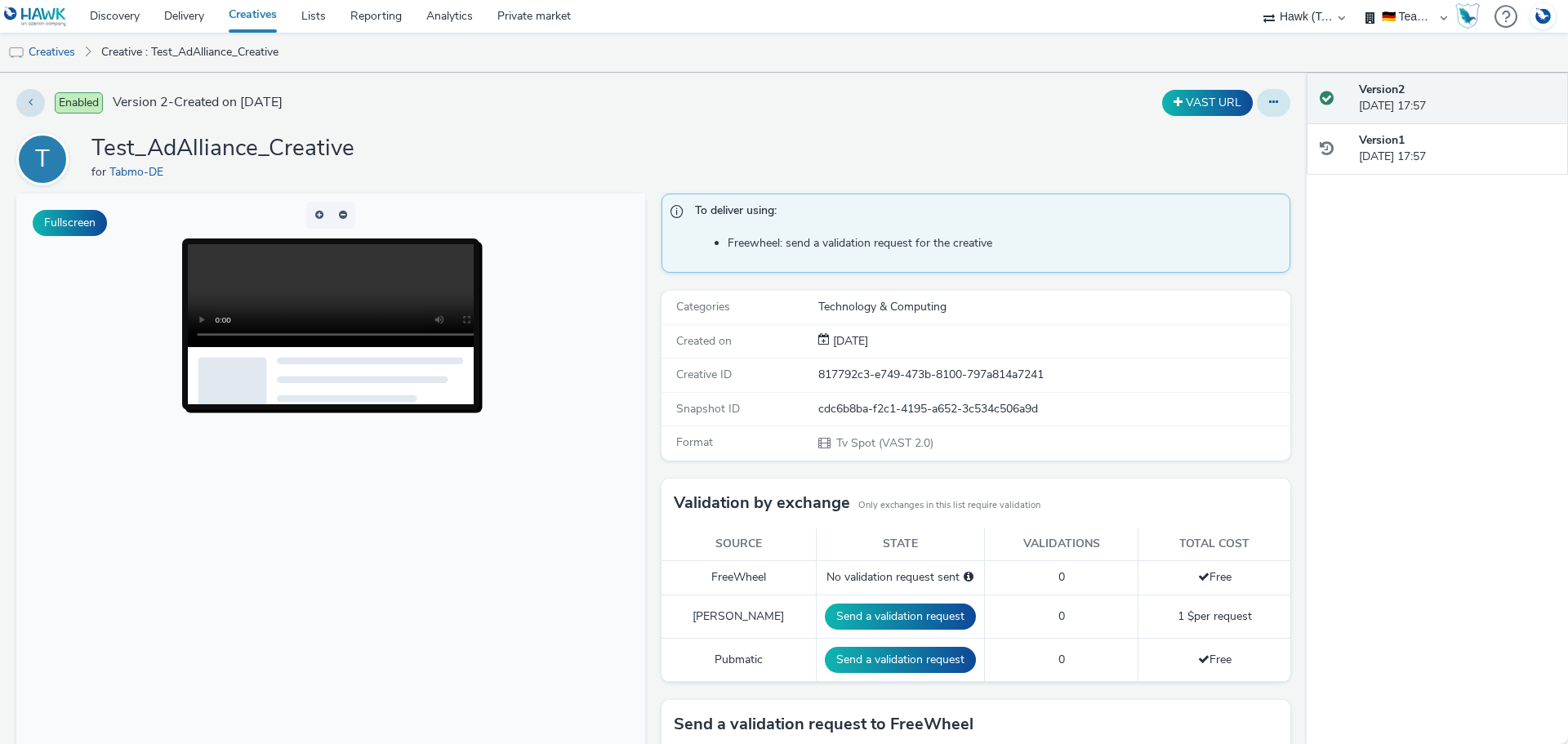
click at [1270, 101] on icon at bounding box center [1273, 102] width 9 height 12
click at [1209, 142] on link "Edit" at bounding box center [1229, 136] width 122 height 33
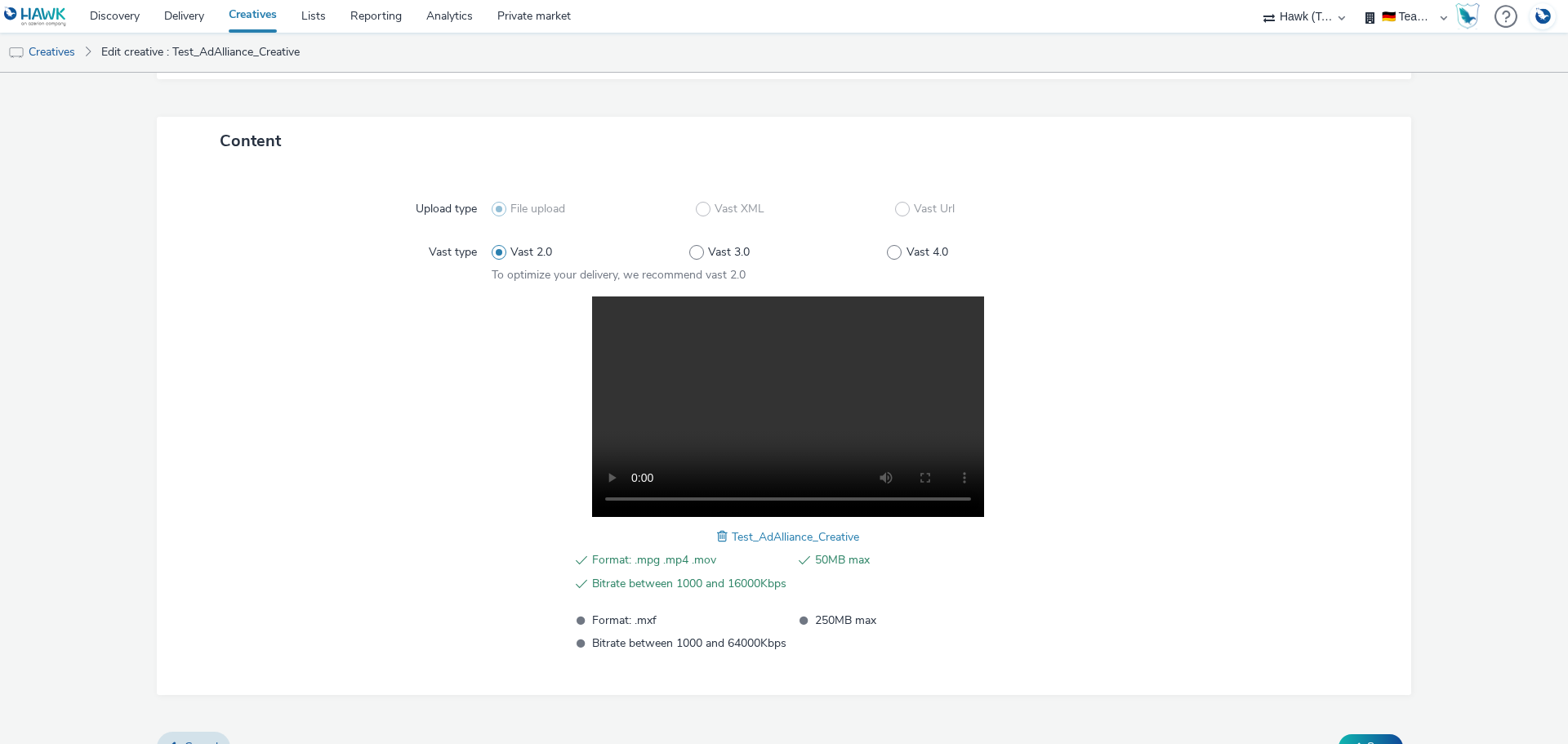
scroll to position [326, 0]
click at [717, 530] on span at bounding box center [724, 535] width 14 height 18
click at [1363, 736] on button "Save" at bounding box center [1371, 746] width 64 height 26
